Goal: Task Accomplishment & Management: Complete application form

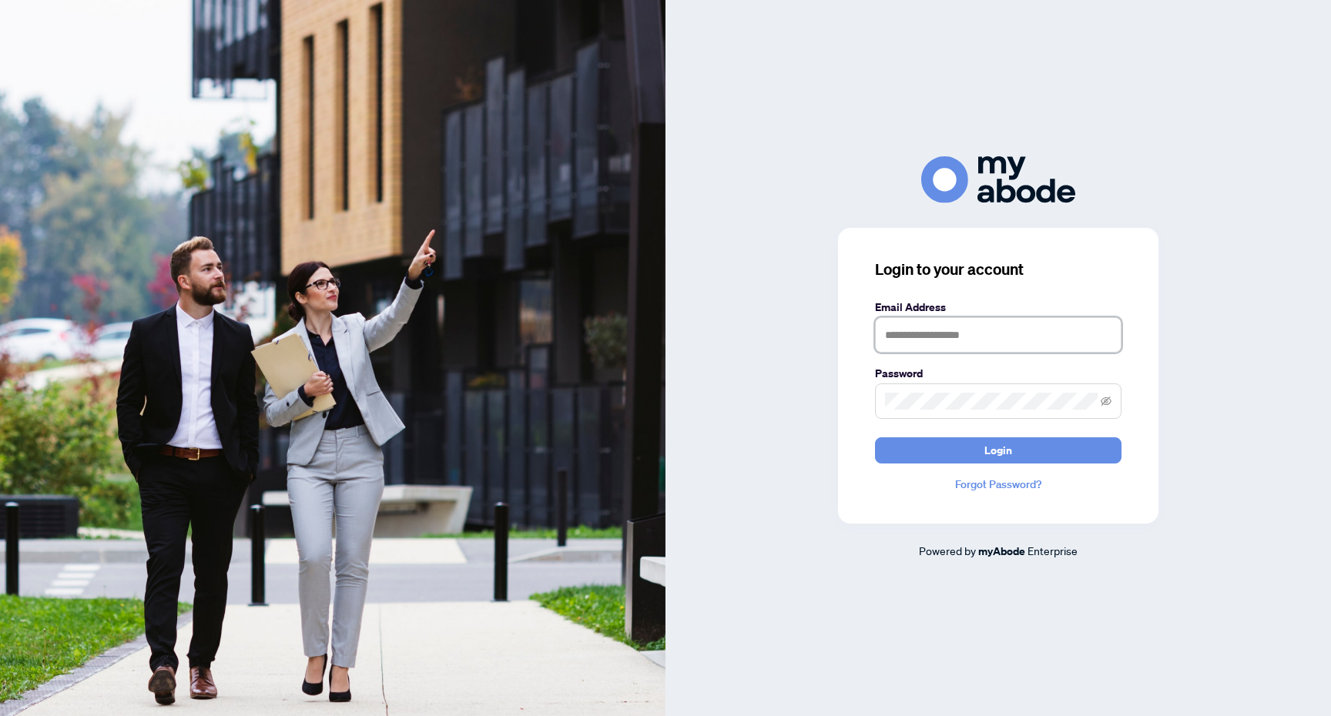
click at [1013, 325] on input "text" at bounding box center [998, 334] width 246 height 35
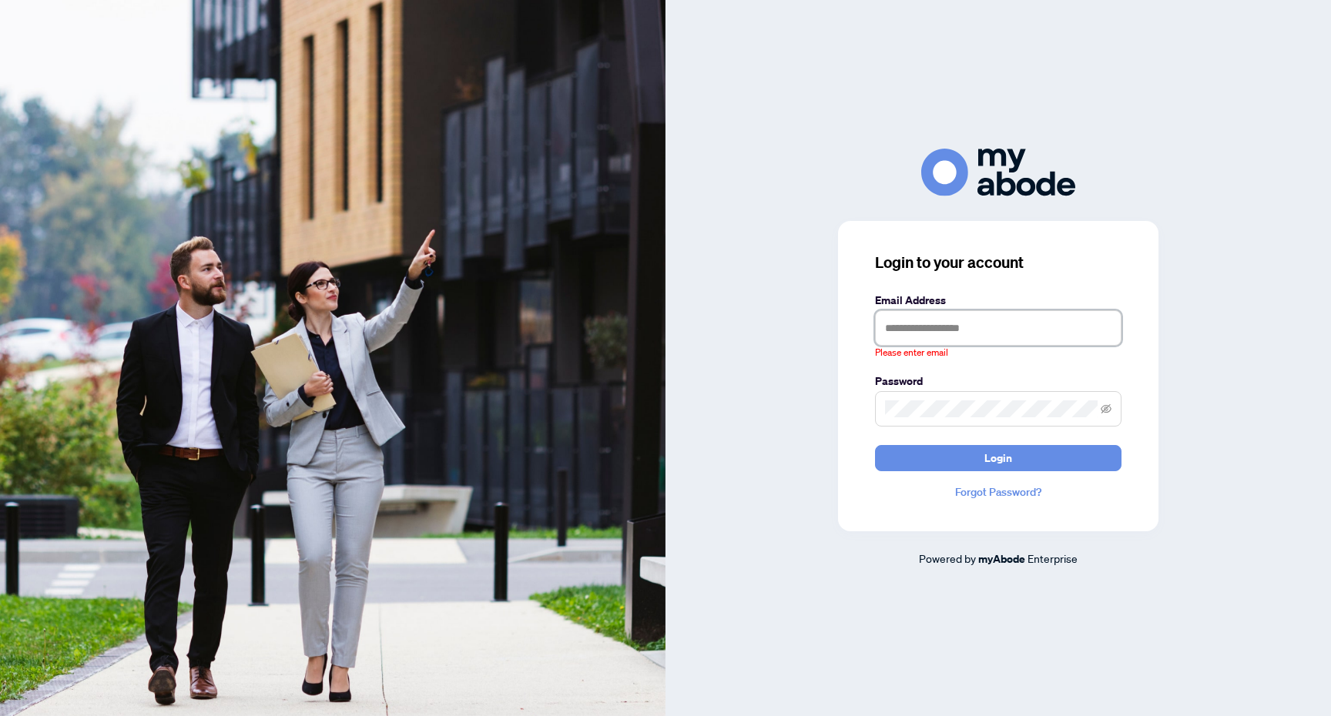
type input "**********"
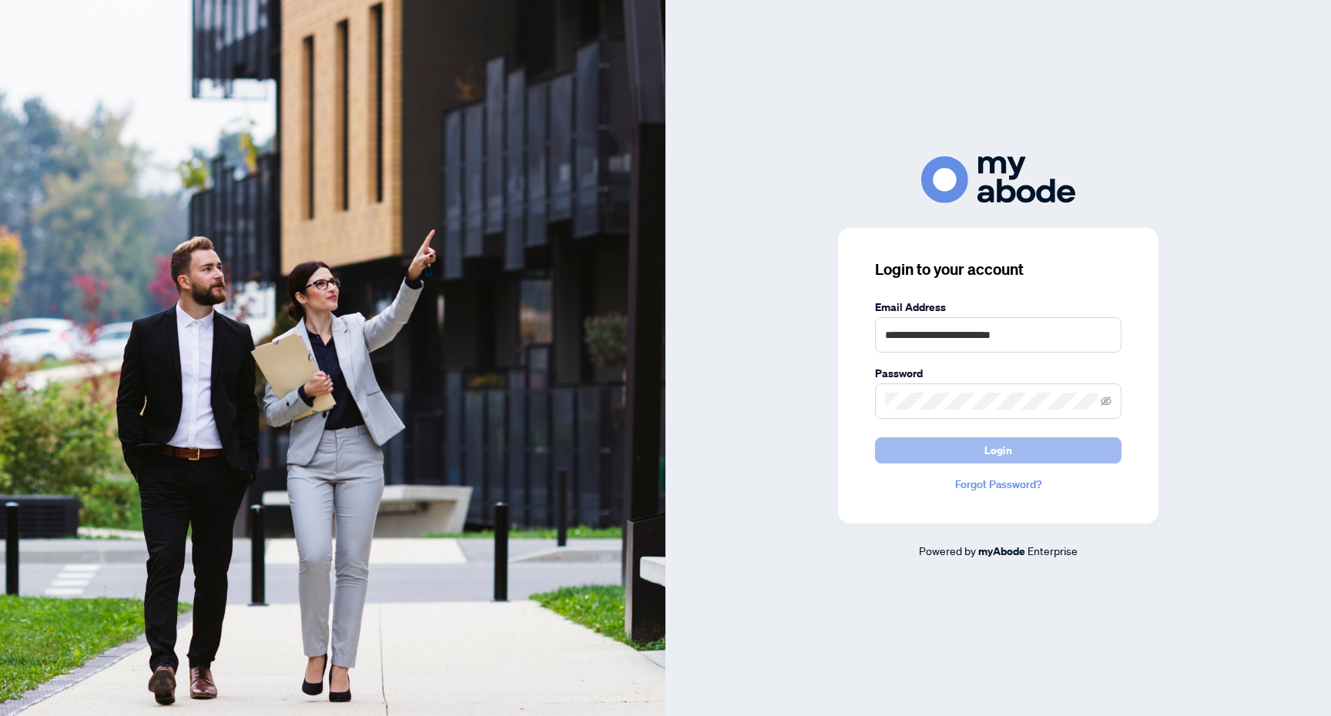
click at [1007, 444] on span "Login" at bounding box center [998, 450] width 28 height 25
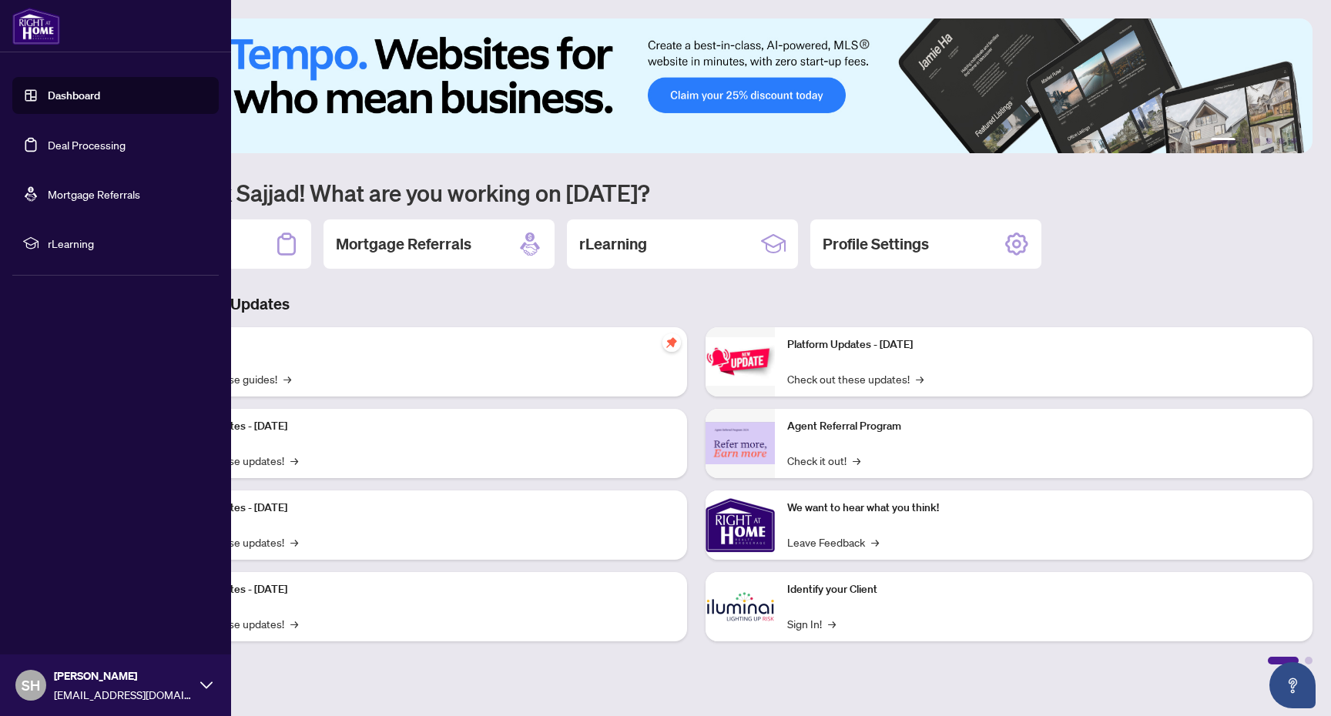
click at [119, 152] on link "Deal Processing" at bounding box center [87, 145] width 78 height 14
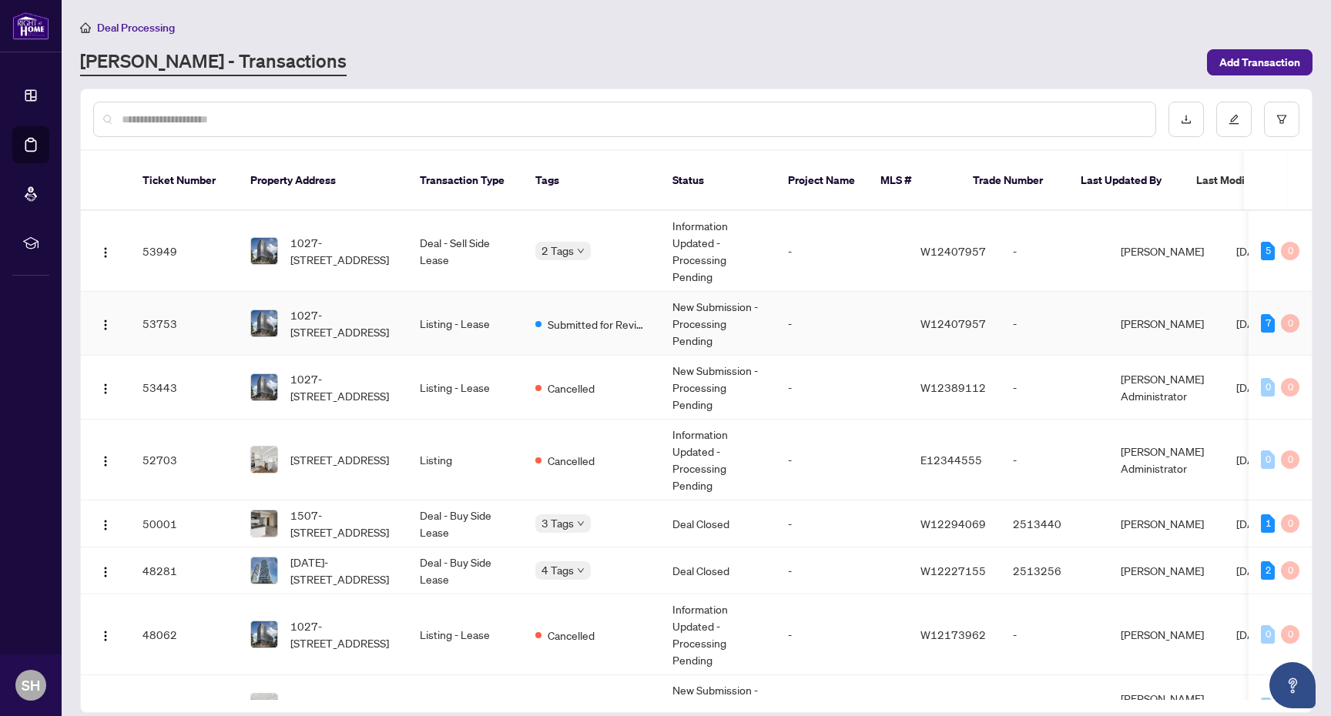
click at [684, 313] on td "New Submission - Processing Pending" at bounding box center [717, 324] width 115 height 64
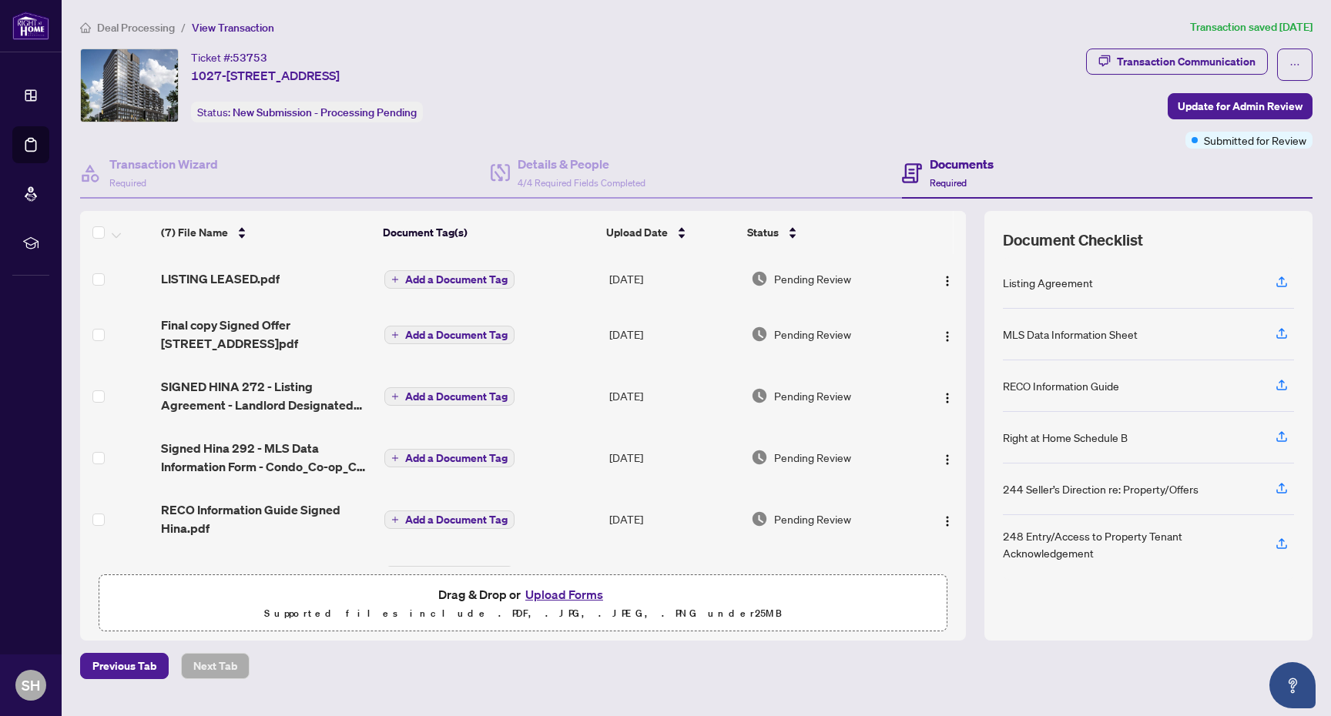
click at [267, 54] on span "53753" at bounding box center [250, 58] width 35 height 14
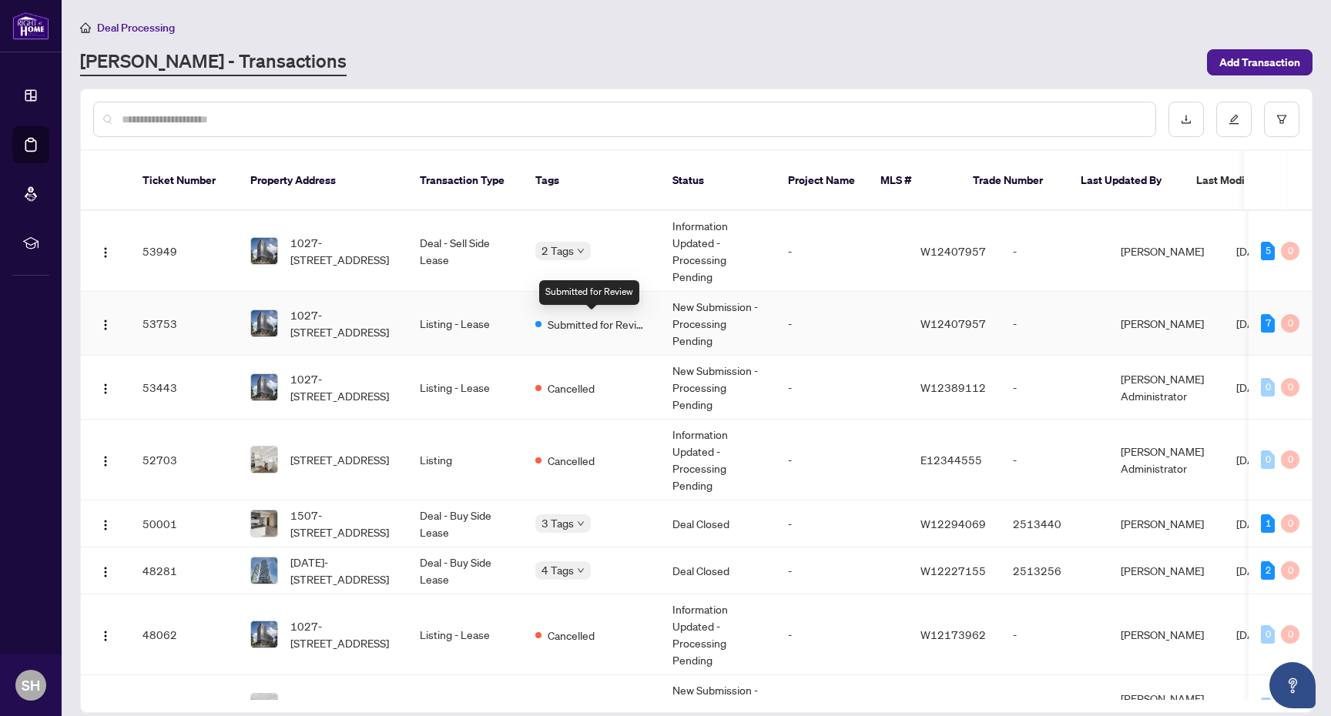
click at [614, 330] on span "Submitted for Review" at bounding box center [597, 324] width 100 height 17
click at [679, 260] on td "Information Updated - Processing Pending" at bounding box center [717, 251] width 115 height 81
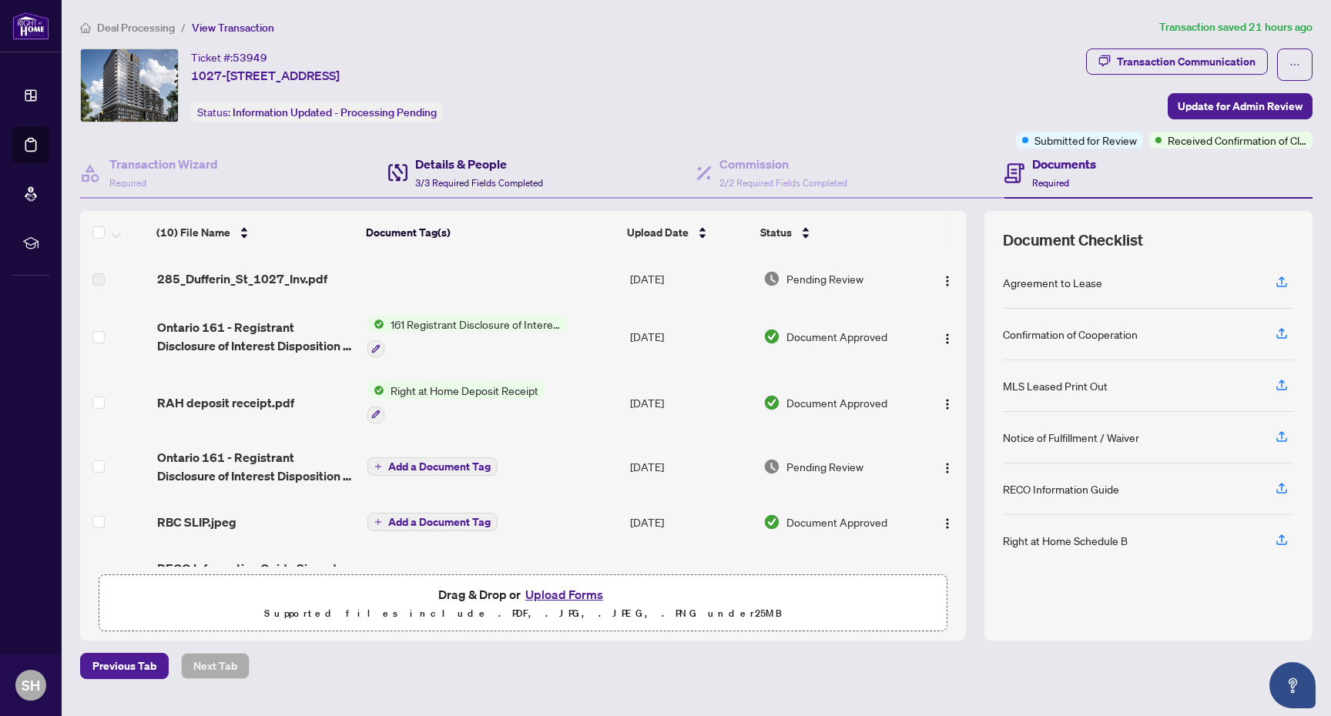
click at [502, 179] on span "3/3 Required Fields Completed" at bounding box center [479, 183] width 128 height 12
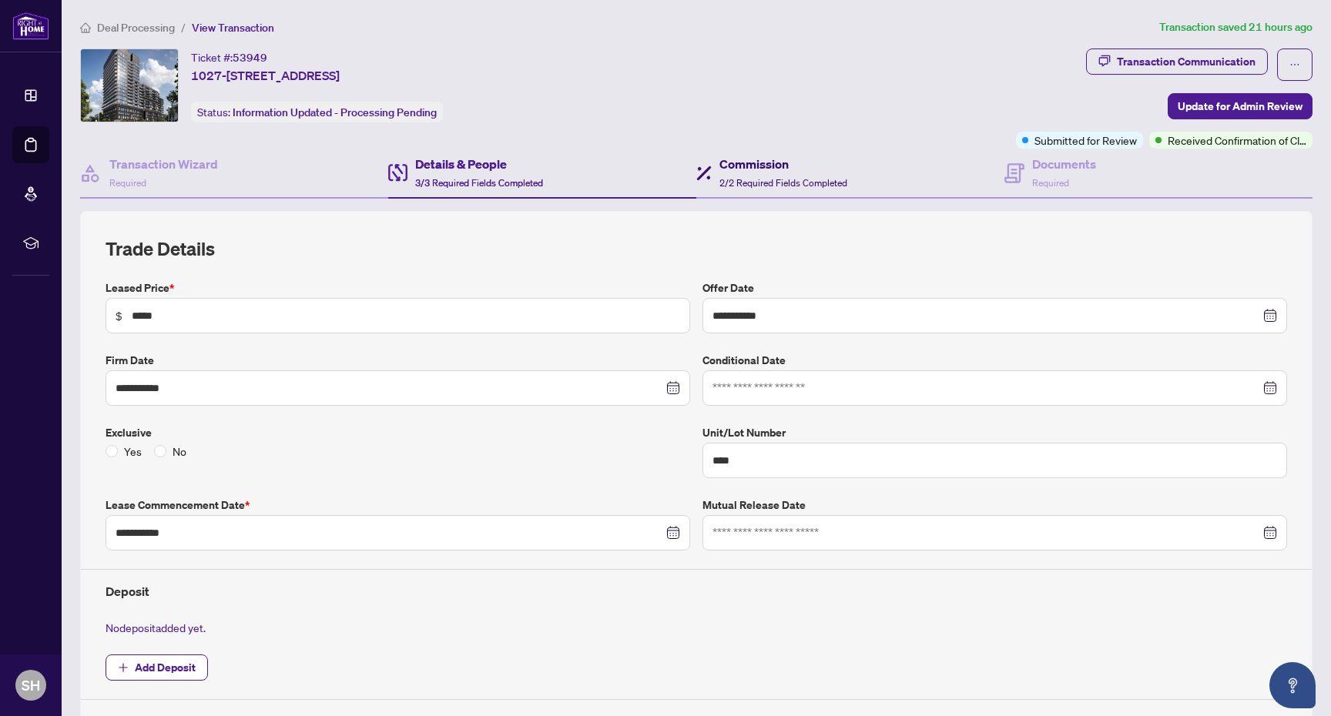
click at [804, 156] on h4 "Commission" at bounding box center [783, 164] width 128 height 18
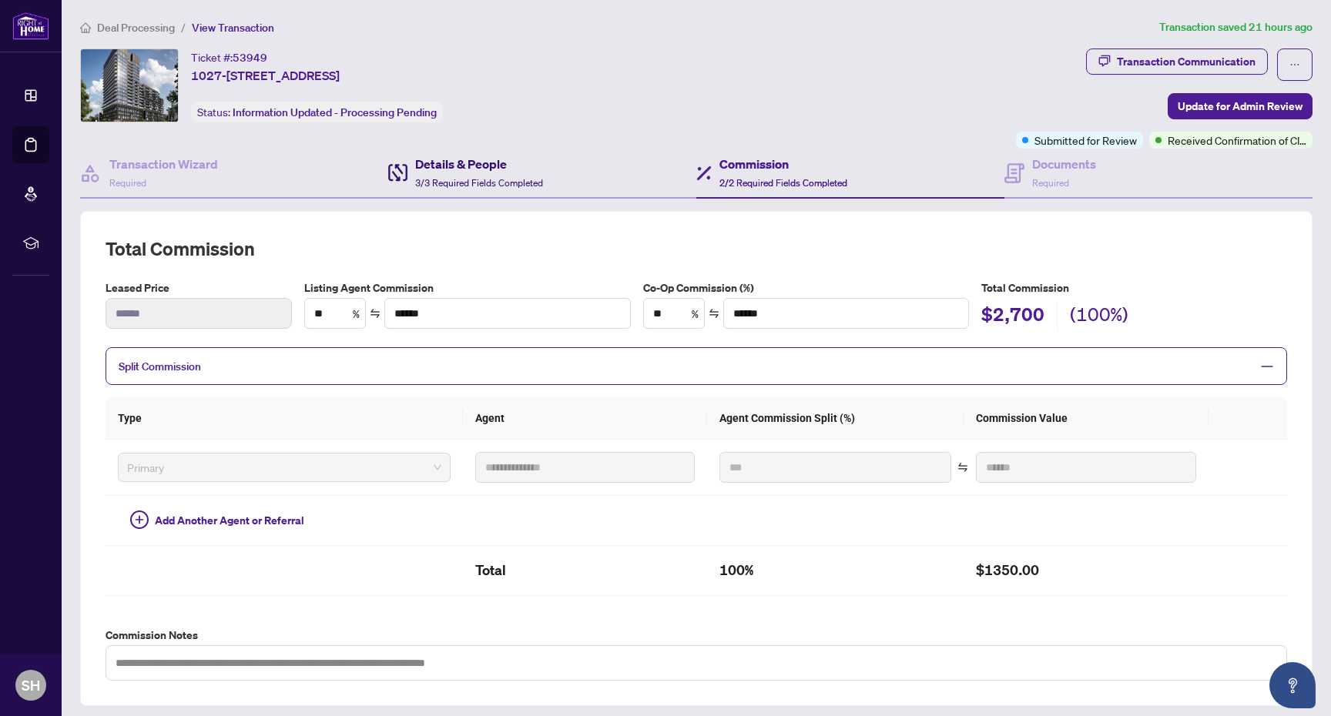
click at [509, 166] on h4 "Details & People" at bounding box center [479, 164] width 128 height 18
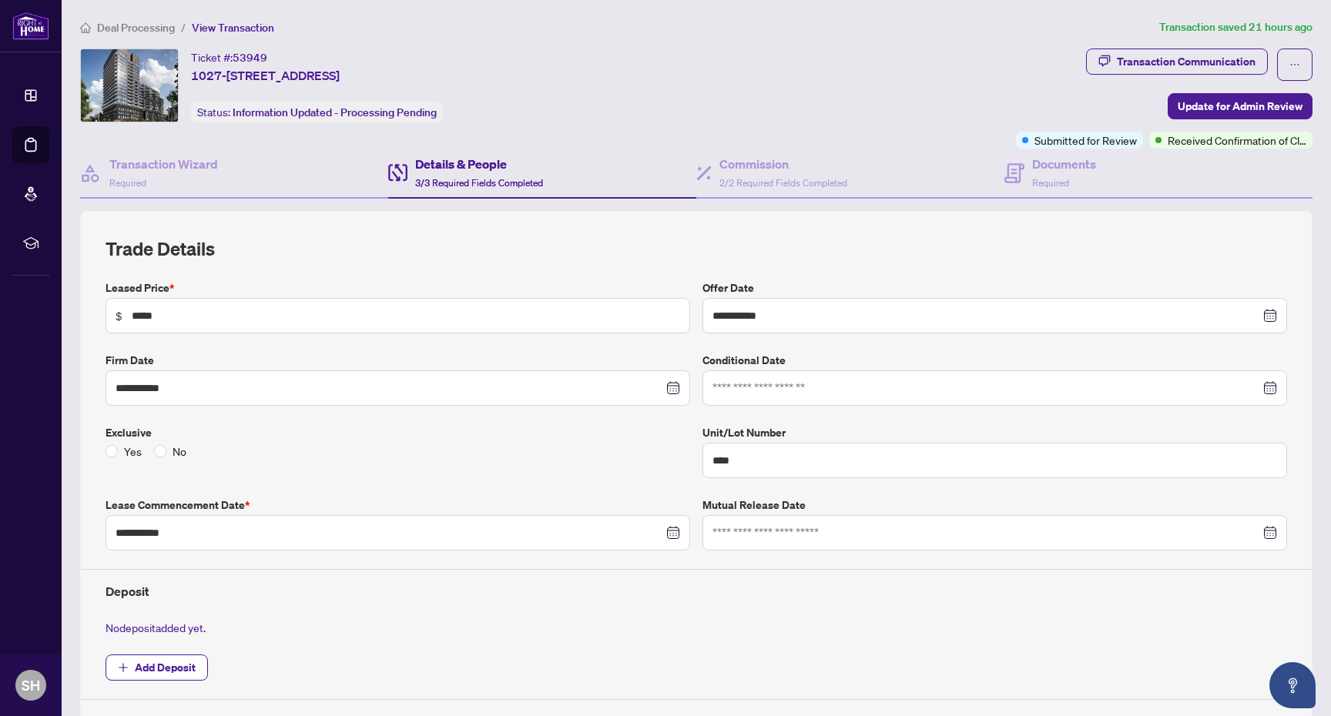
click at [506, 178] on span "3/3 Required Fields Completed" at bounding box center [479, 183] width 128 height 12
click at [849, 165] on div "Commission 2/2 Required Fields Completed" at bounding box center [850, 174] width 308 height 50
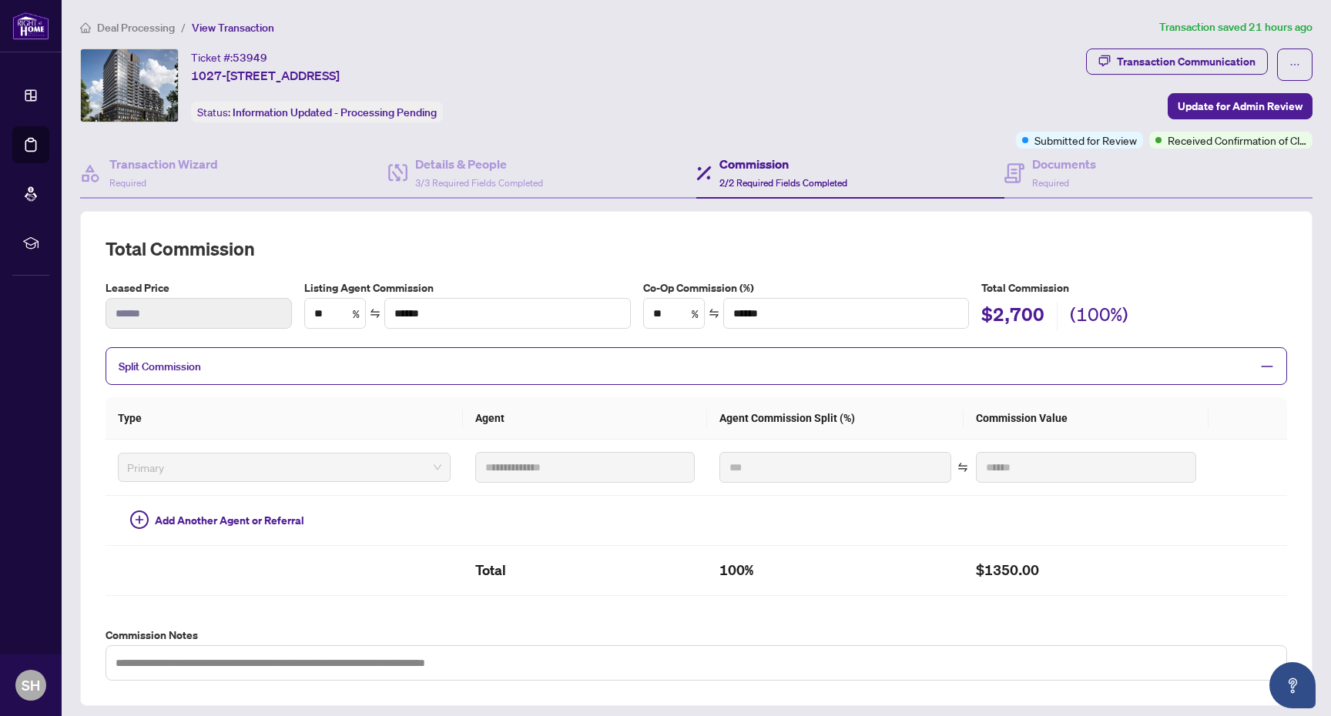
click at [795, 182] on span "2/2 Required Fields Completed" at bounding box center [783, 183] width 128 height 12
click at [480, 177] on span "3/3 Required Fields Completed" at bounding box center [479, 183] width 128 height 12
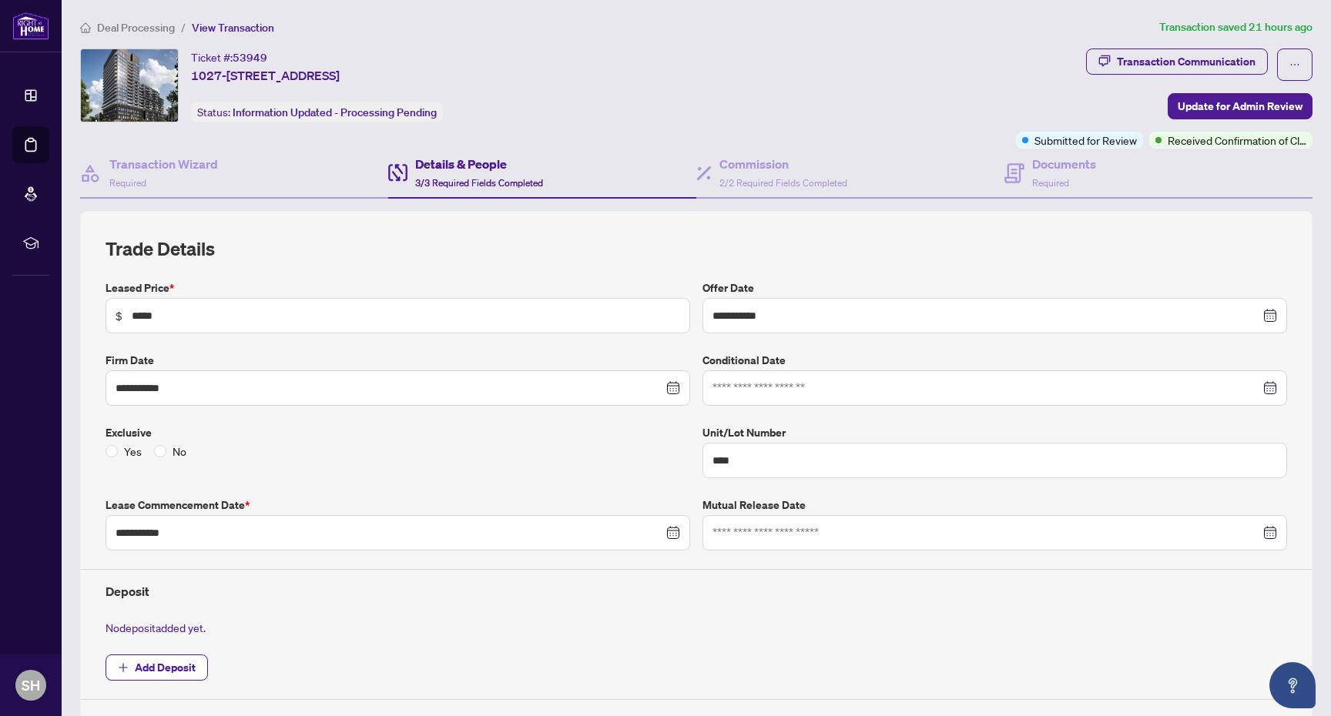
click at [132, 24] on span "Deal Processing" at bounding box center [136, 28] width 78 height 14
